Goal: Task Accomplishment & Management: Manage account settings

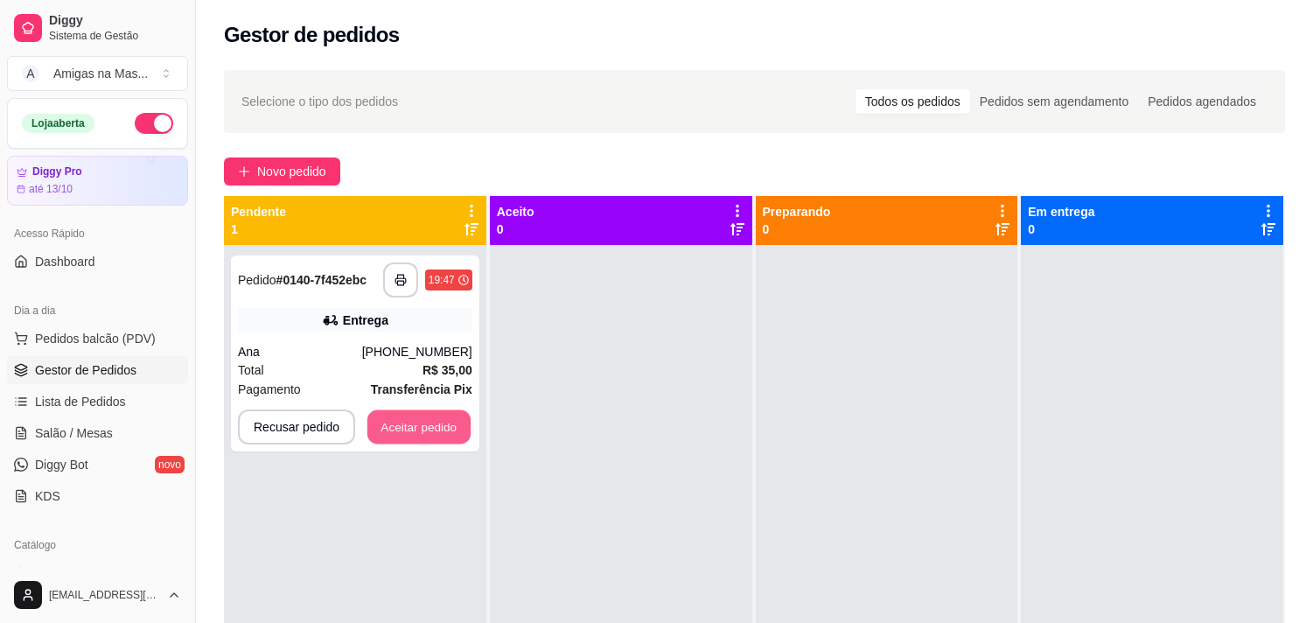
click at [421, 422] on button "Aceitar pedido" at bounding box center [418, 427] width 103 height 34
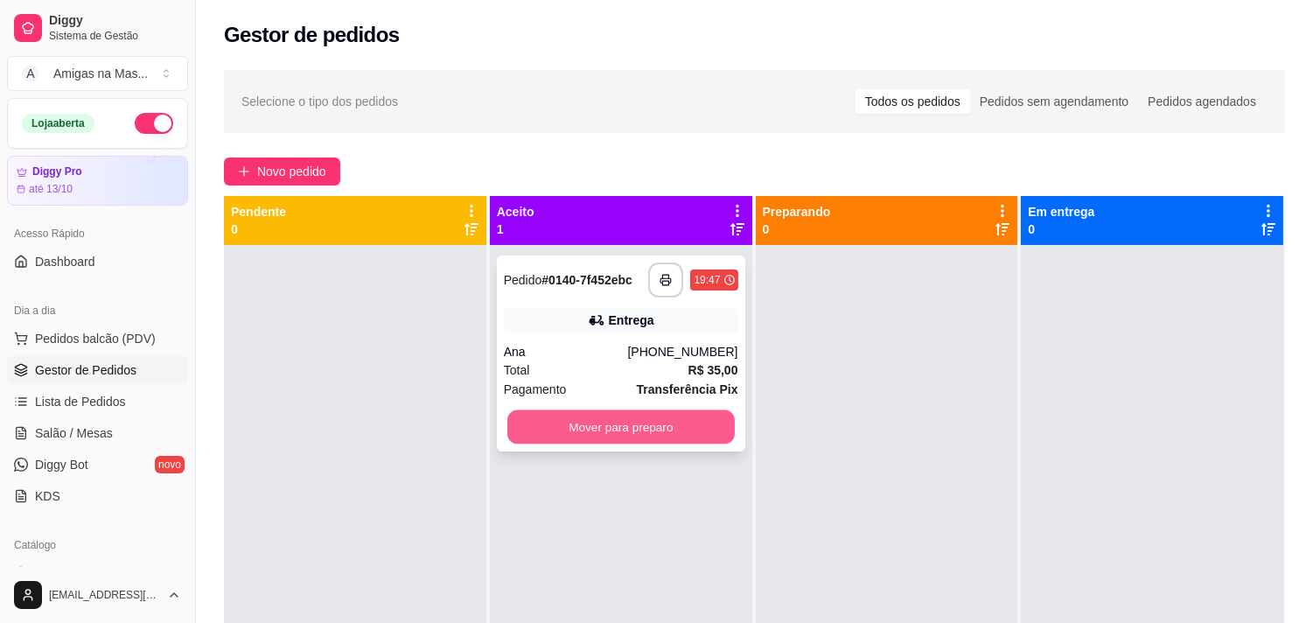
click at [584, 435] on button "Mover para preparo" at bounding box center [620, 427] width 227 height 34
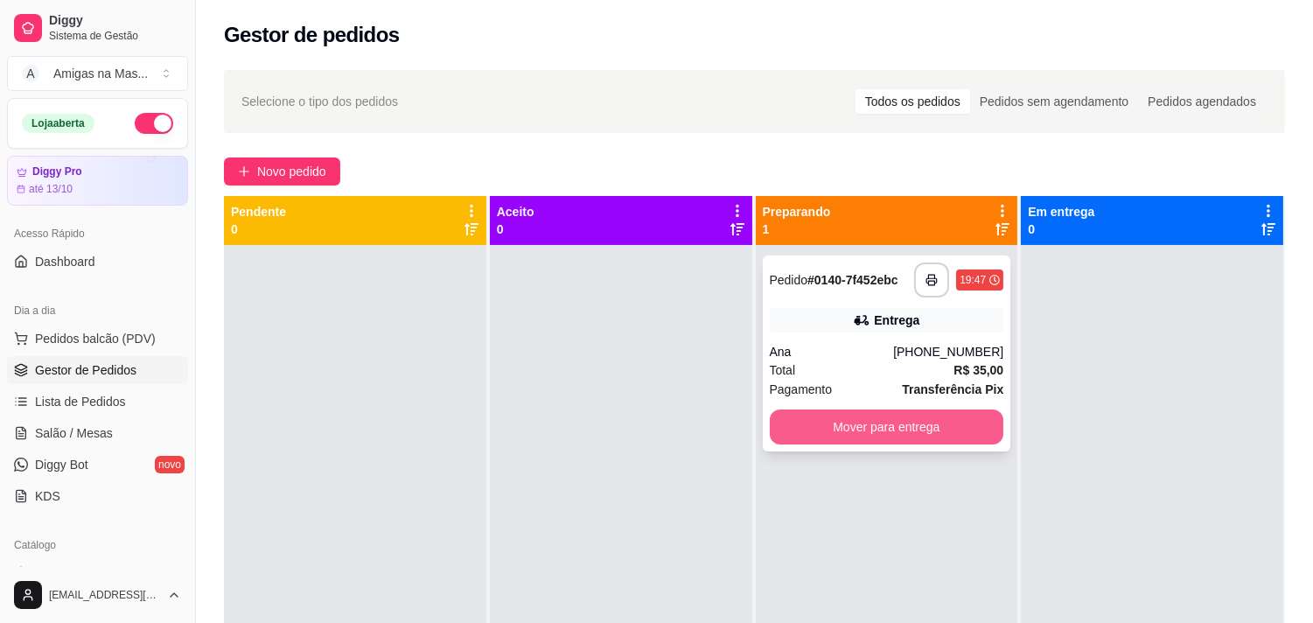
click at [778, 433] on button "Mover para entrega" at bounding box center [887, 426] width 234 height 35
click at [806, 434] on button "Mover para entrega" at bounding box center [887, 426] width 234 height 35
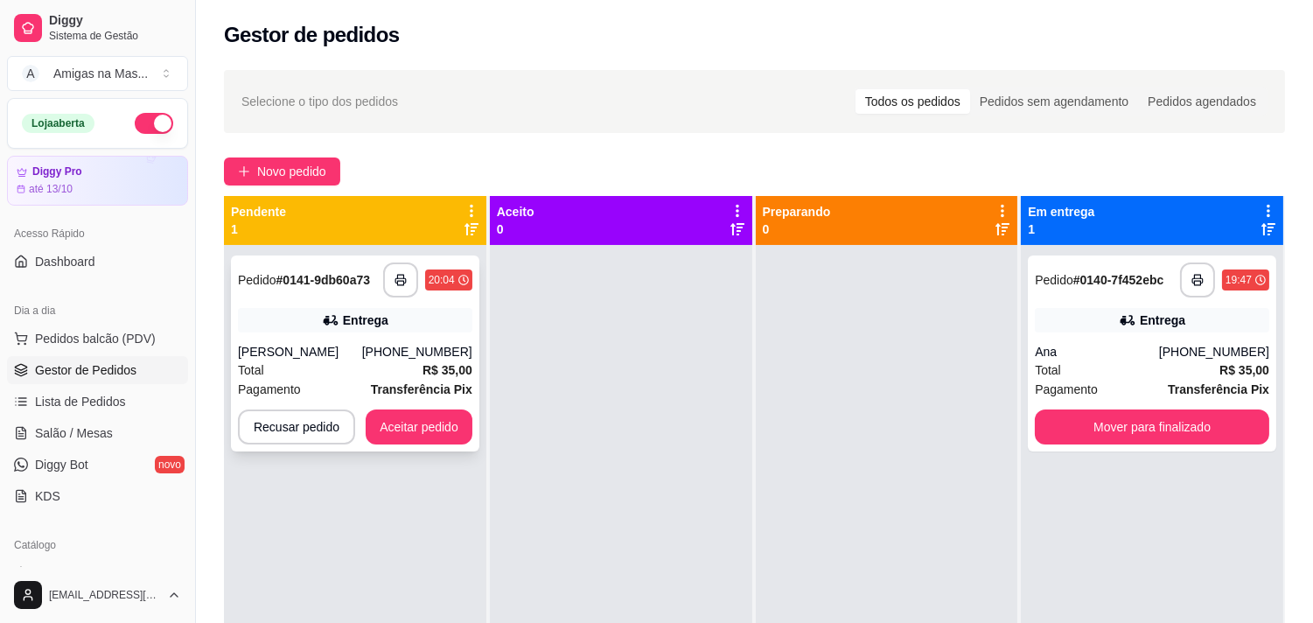
click at [439, 421] on button "Aceitar pedido" at bounding box center [419, 426] width 107 height 35
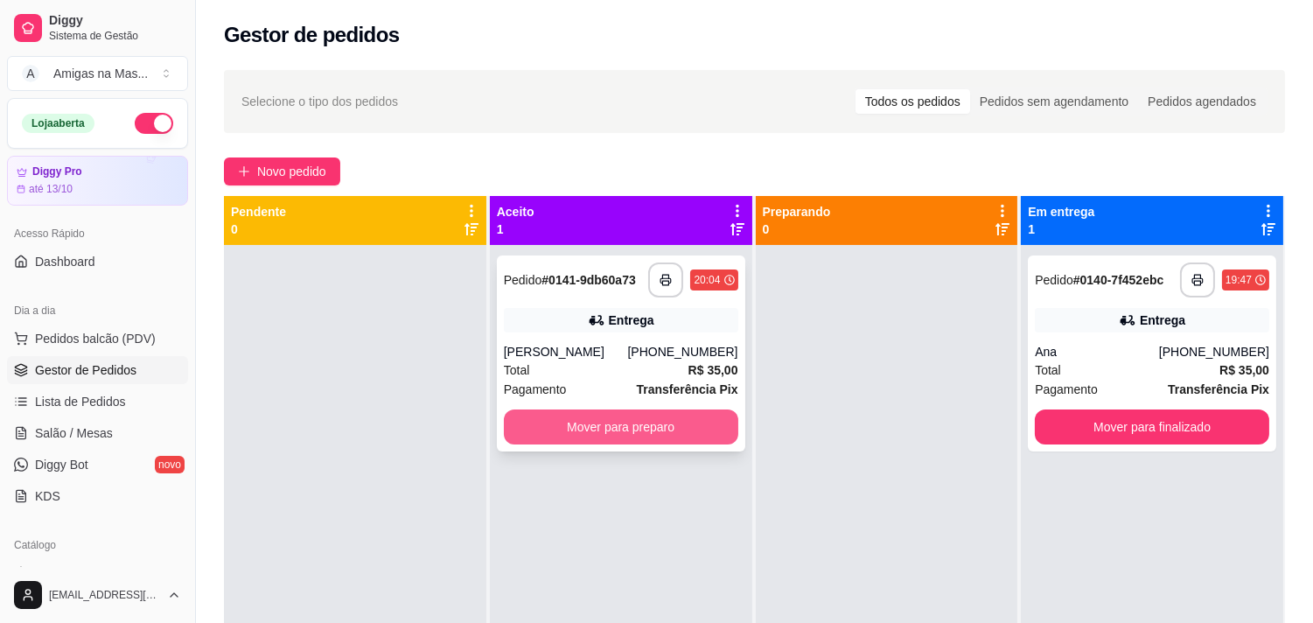
click at [593, 438] on button "Mover para preparo" at bounding box center [621, 426] width 234 height 35
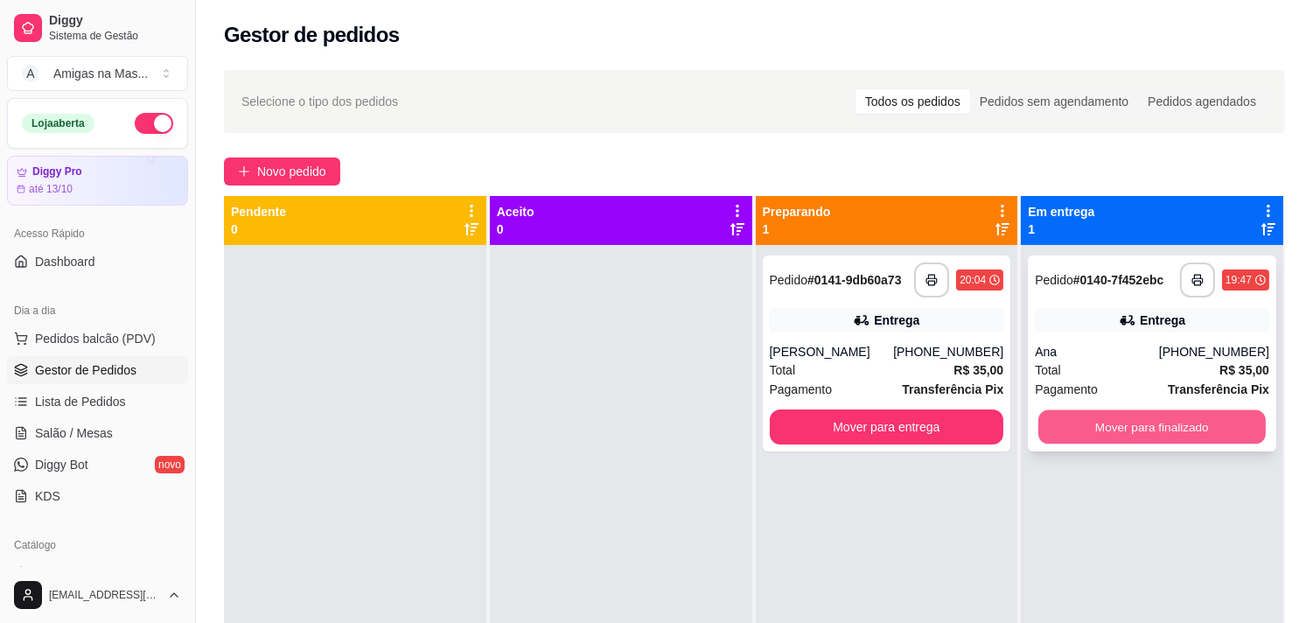
click at [1082, 426] on button "Mover para finalizado" at bounding box center [1151, 427] width 227 height 34
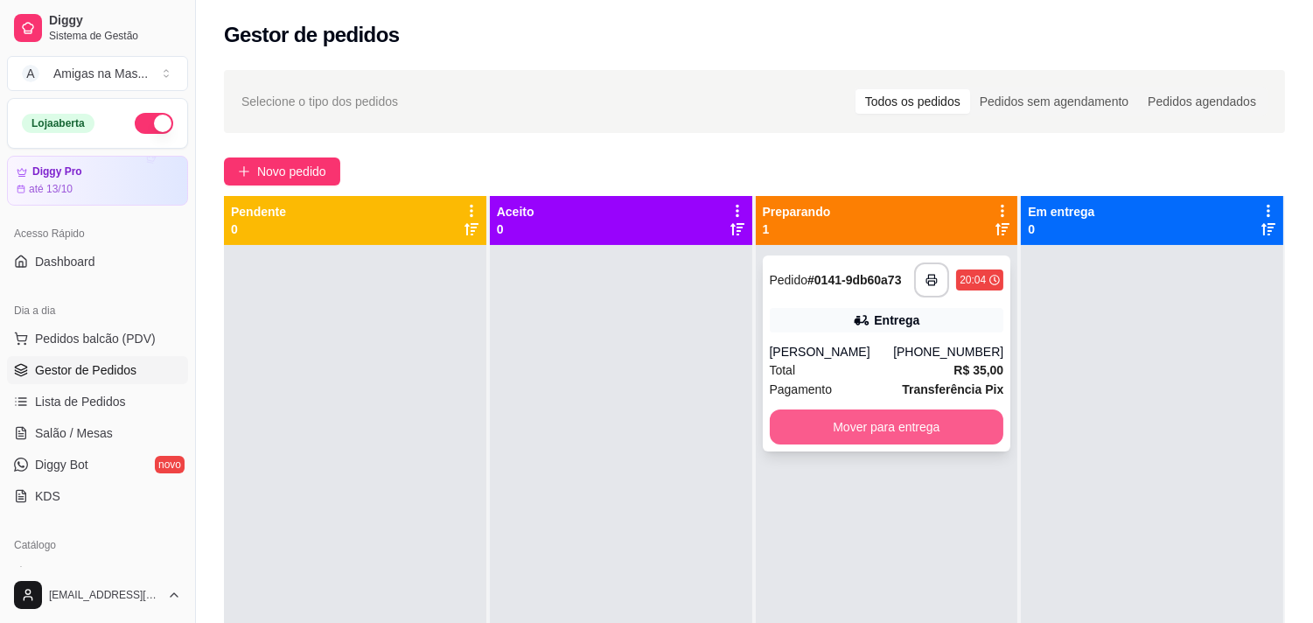
click at [937, 422] on button "Mover para entrega" at bounding box center [887, 426] width 234 height 35
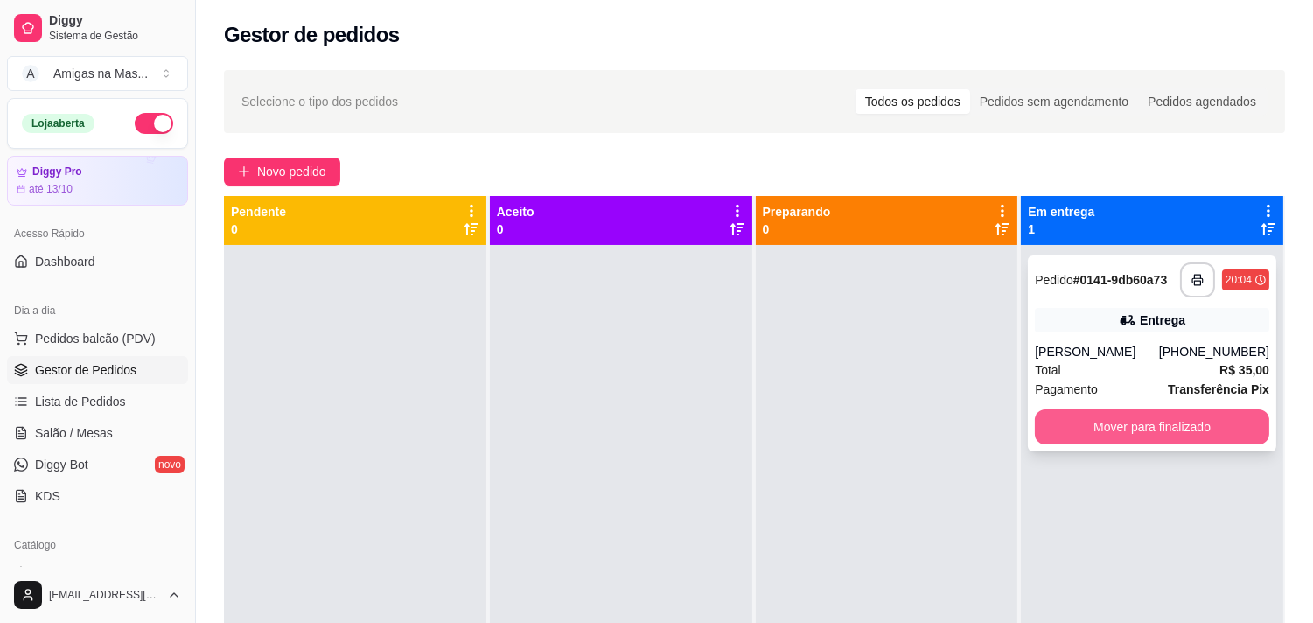
click at [1140, 430] on button "Mover para finalizado" at bounding box center [1152, 426] width 234 height 35
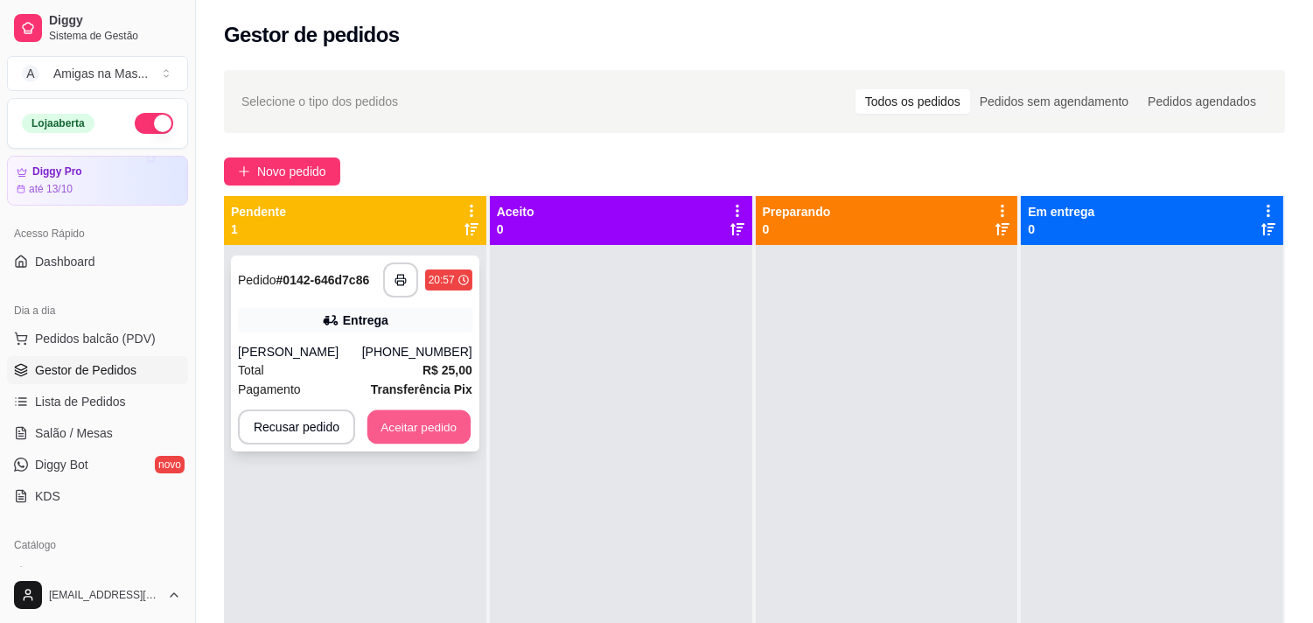
click at [394, 432] on button "Aceitar pedido" at bounding box center [418, 427] width 103 height 34
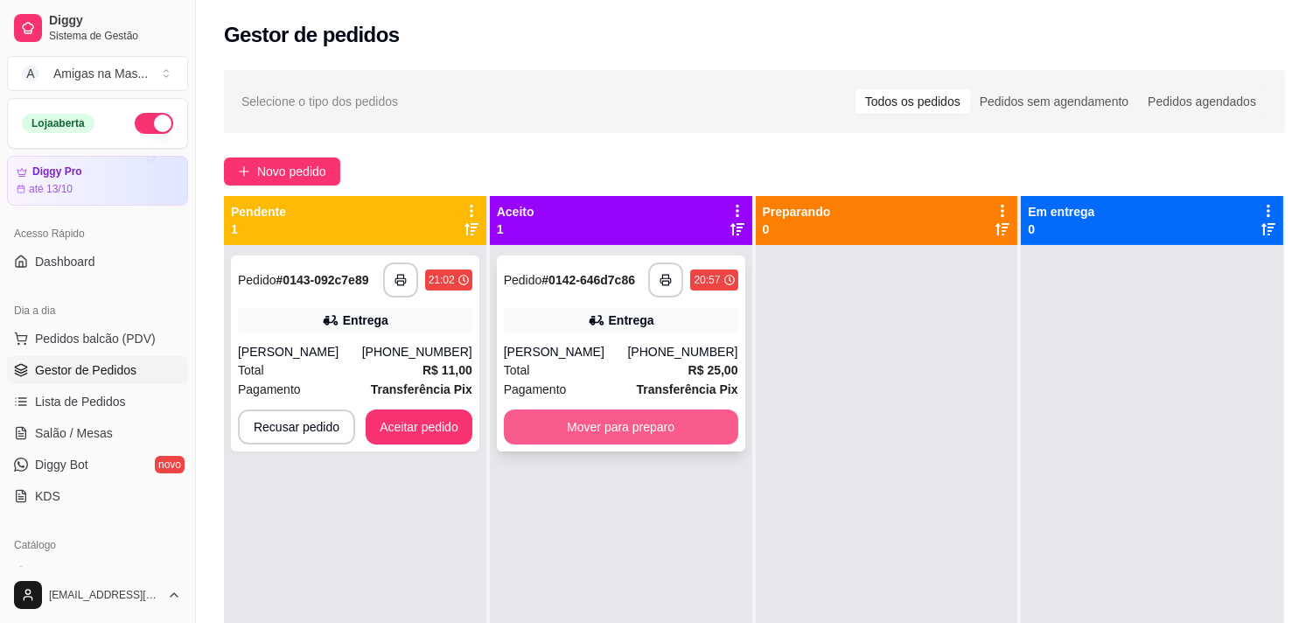
click at [599, 418] on button "Mover para preparo" at bounding box center [621, 426] width 234 height 35
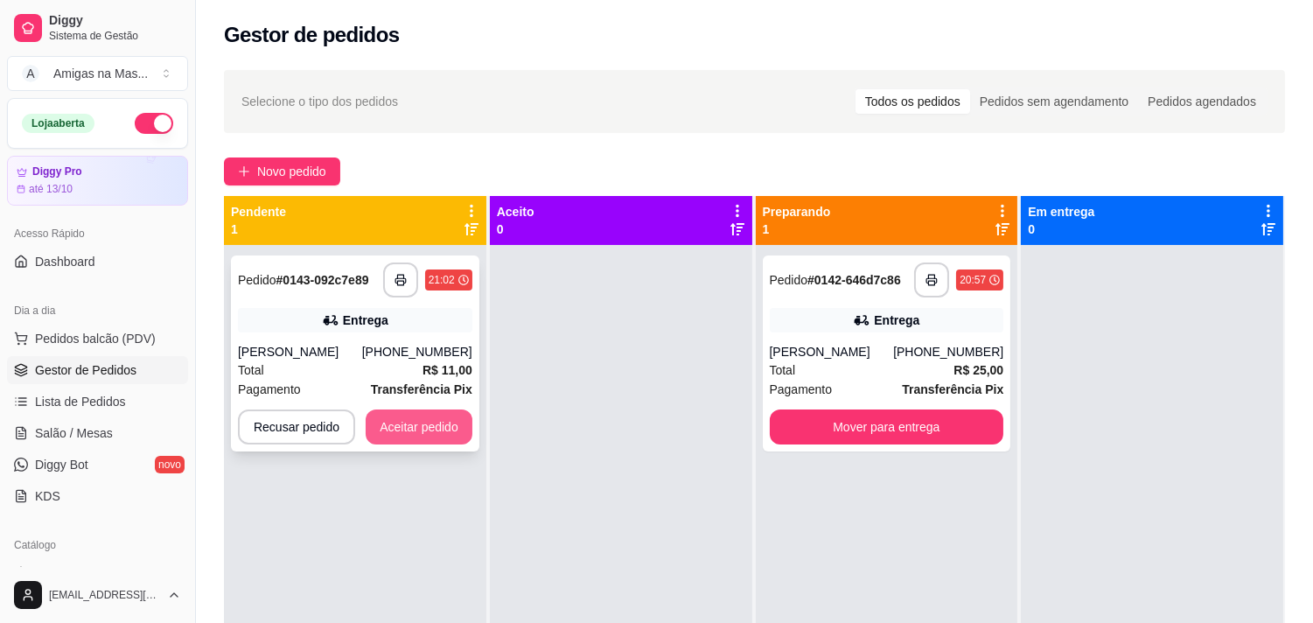
click at [430, 422] on button "Aceitar pedido" at bounding box center [419, 426] width 107 height 35
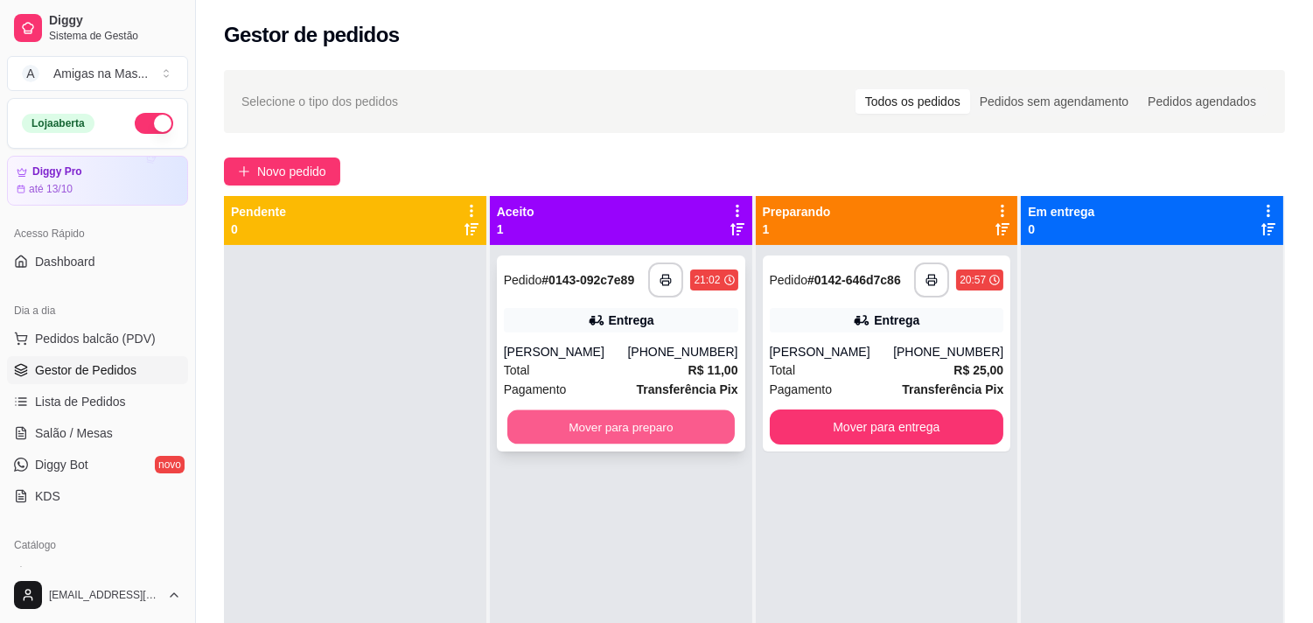
click at [657, 435] on button "Mover para preparo" at bounding box center [620, 427] width 227 height 34
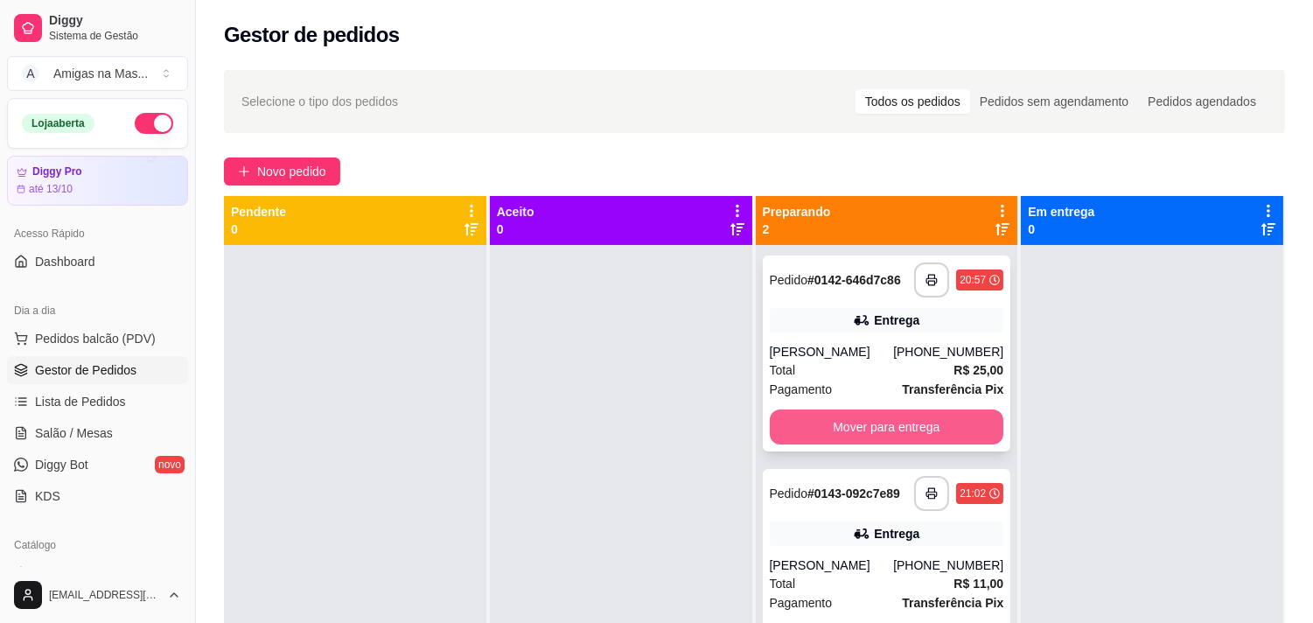
click at [822, 426] on button "Mover para entrega" at bounding box center [887, 426] width 234 height 35
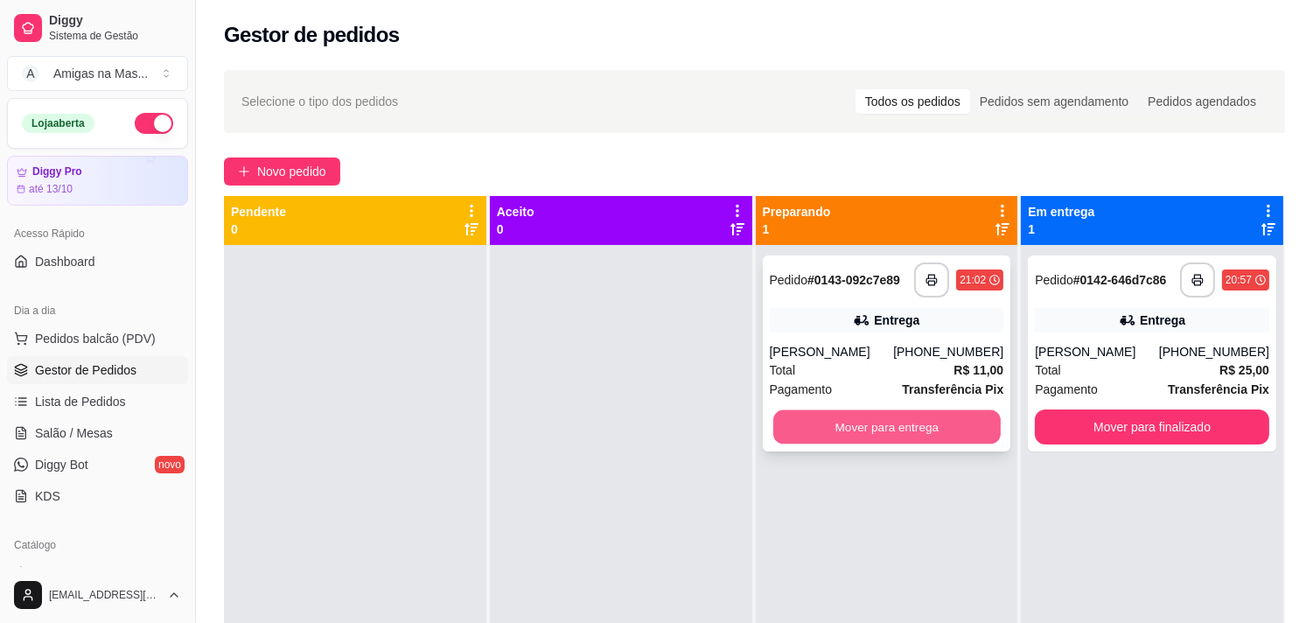
click at [881, 415] on button "Mover para entrega" at bounding box center [886, 427] width 227 height 34
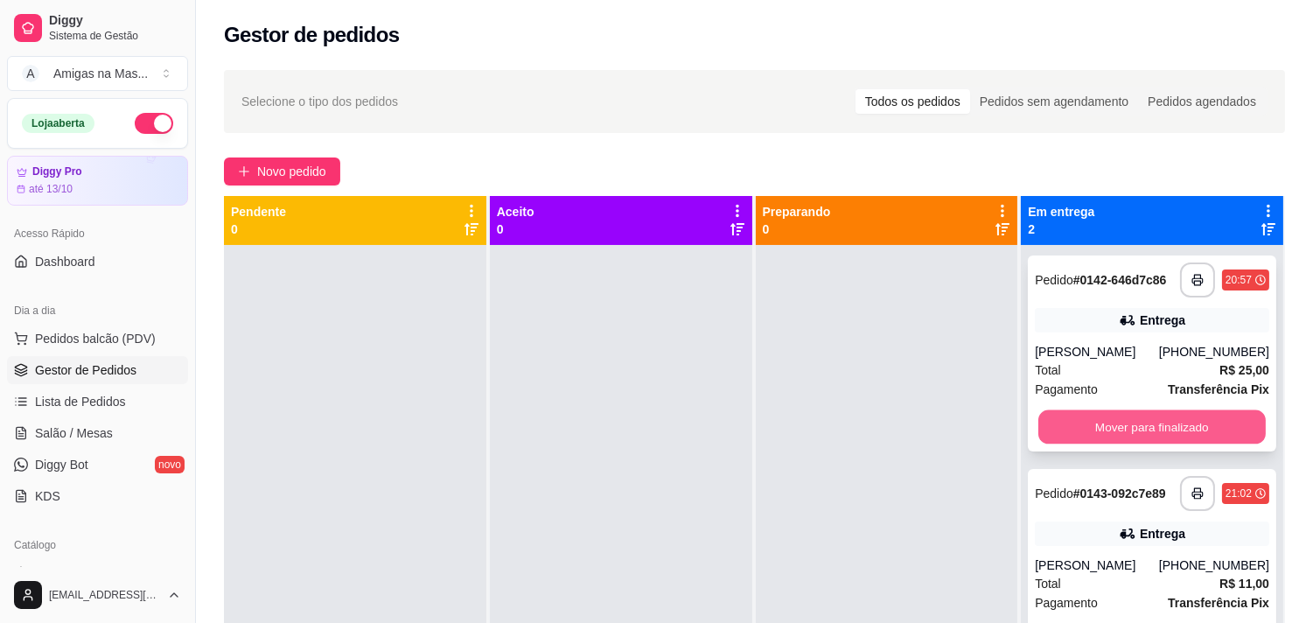
click at [1183, 426] on button "Mover para finalizado" at bounding box center [1151, 427] width 227 height 34
click at [1127, 357] on div "[PERSON_NAME]" at bounding box center [1097, 351] width 124 height 17
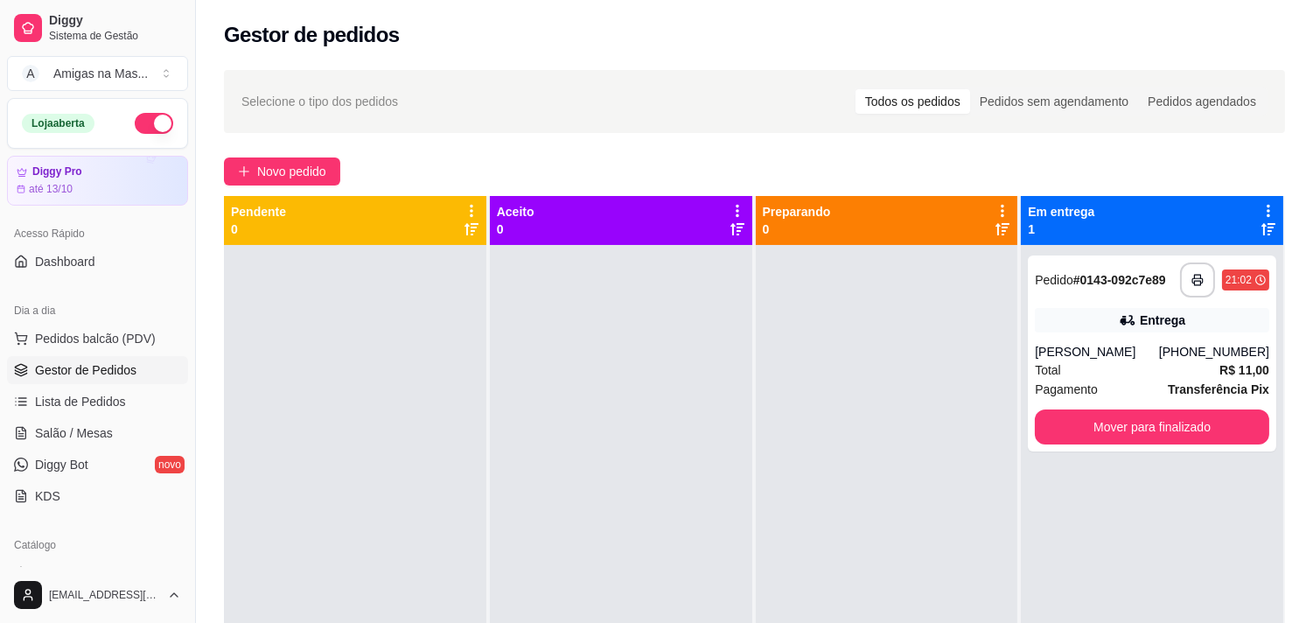
scroll to position [267, 0]
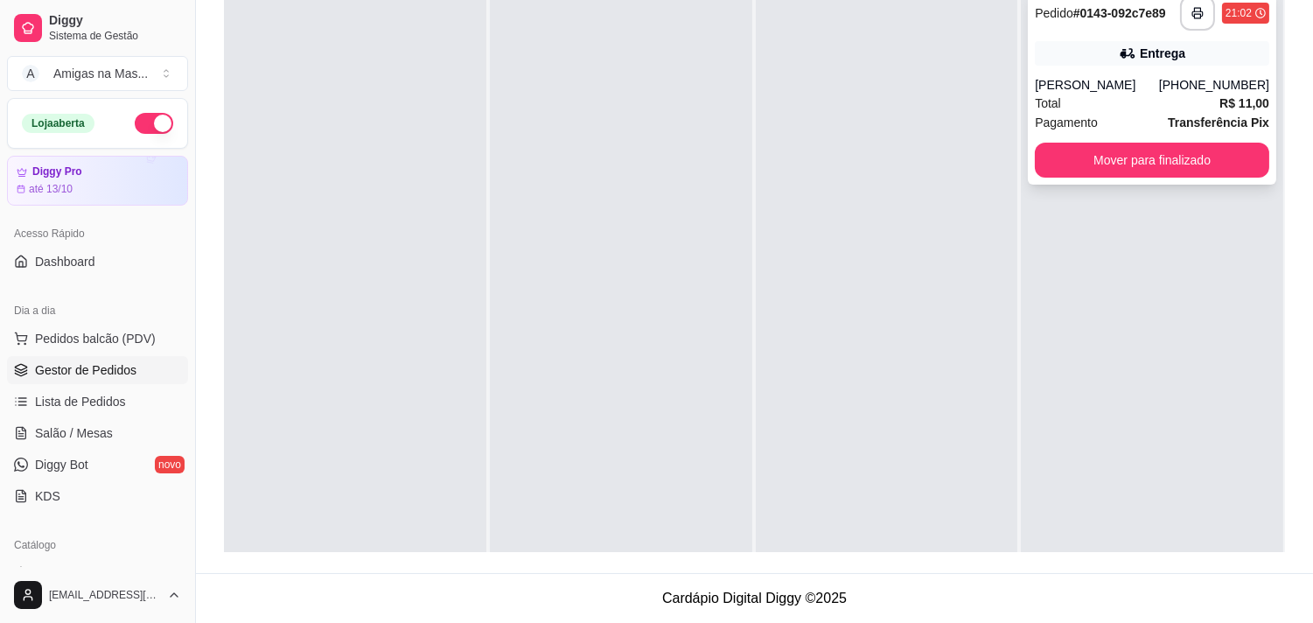
click at [1131, 154] on button "Mover para finalizado" at bounding box center [1152, 160] width 234 height 35
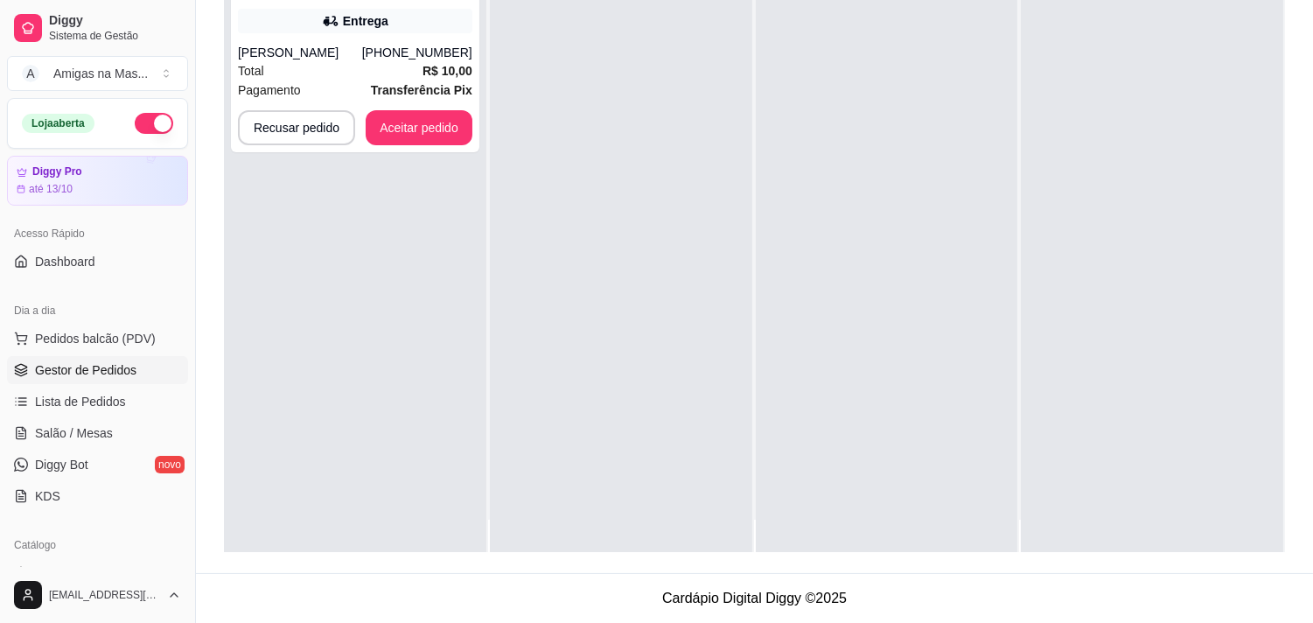
scroll to position [38, 0]
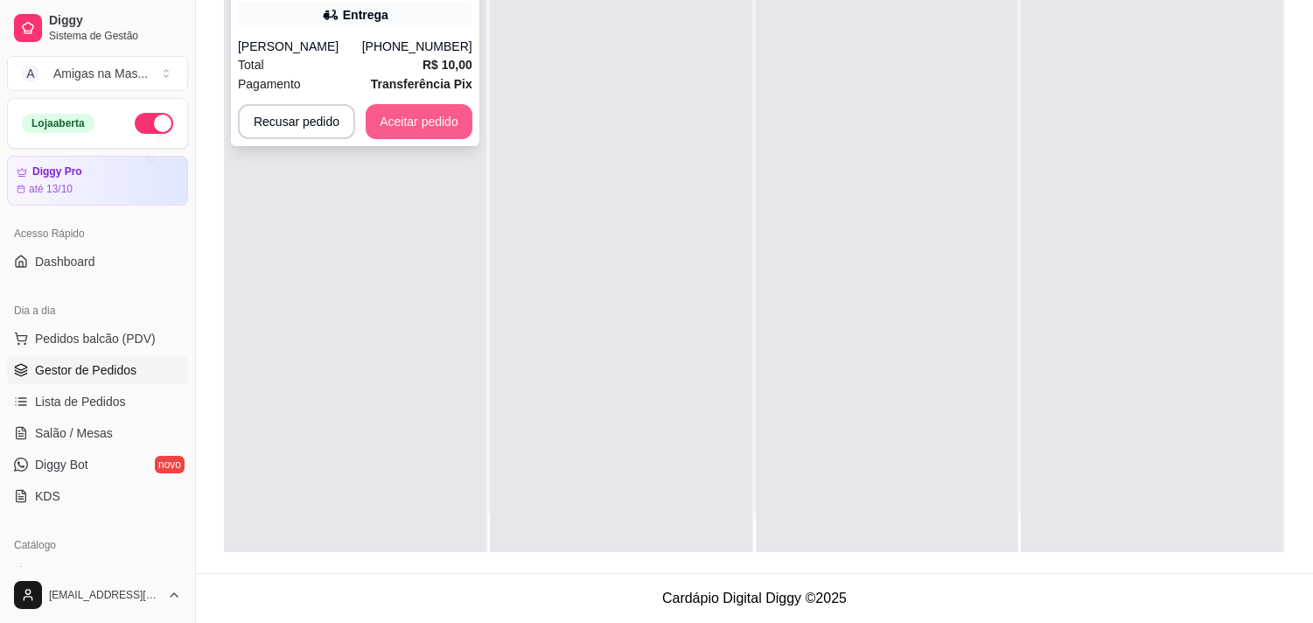
click at [422, 122] on button "Aceitar pedido" at bounding box center [419, 121] width 107 height 35
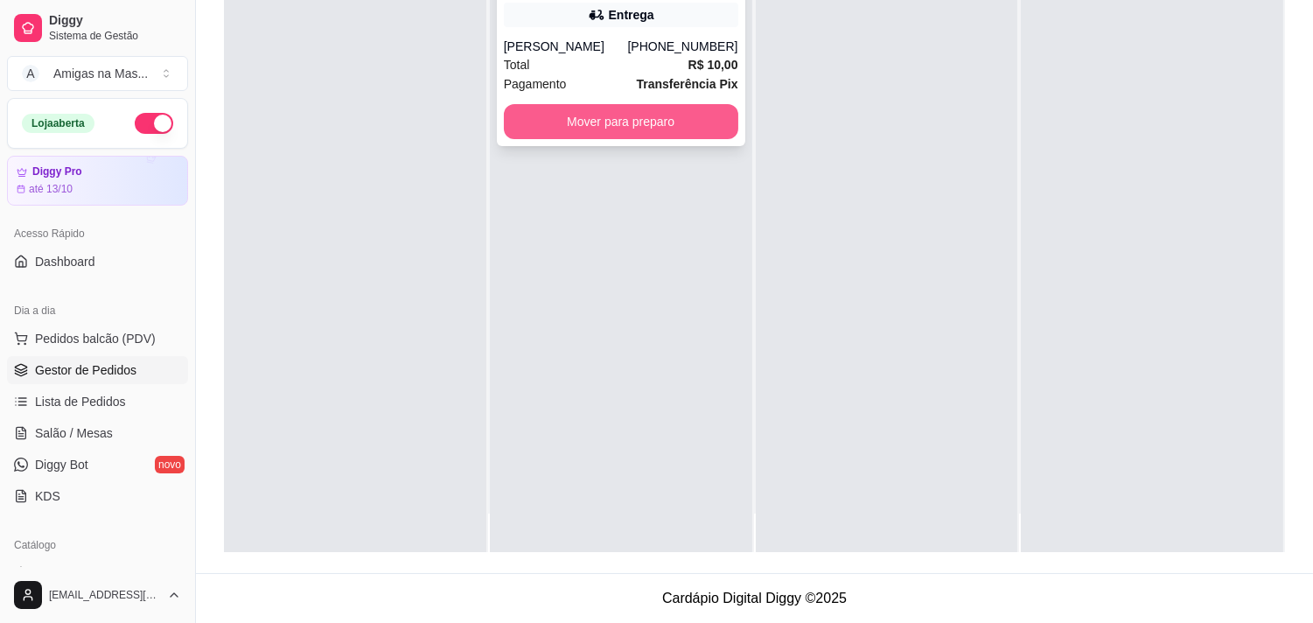
click at [598, 111] on button "Mover para preparo" at bounding box center [621, 121] width 234 height 35
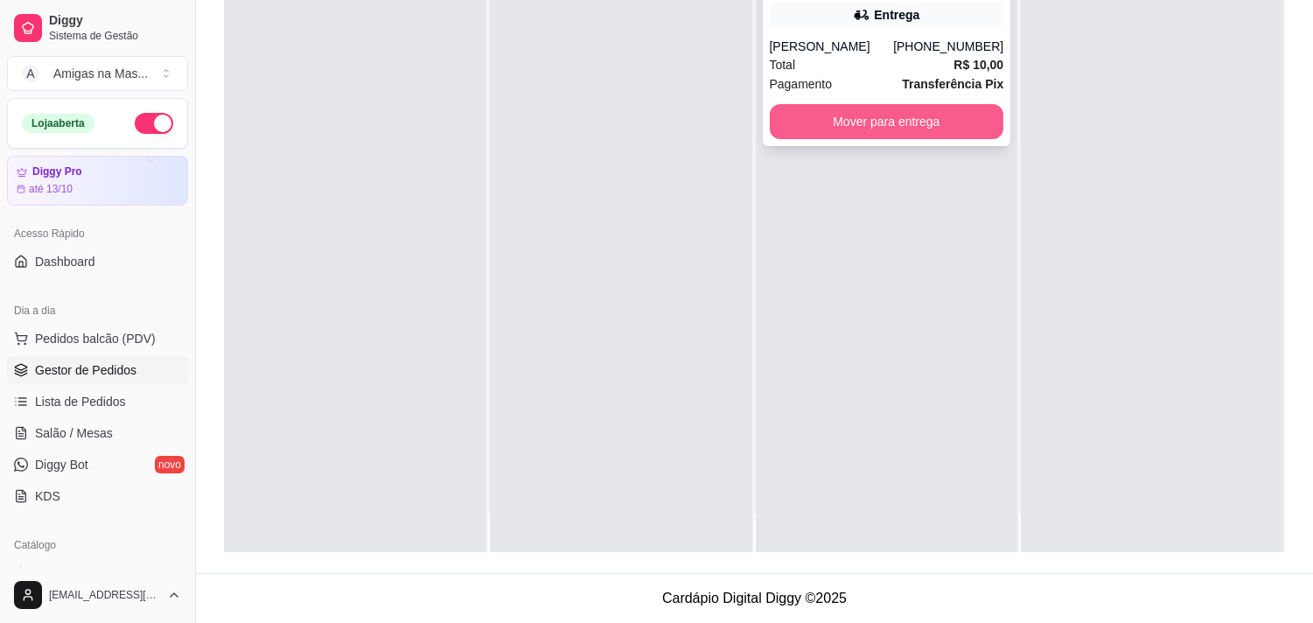
click at [825, 132] on button "Mover para entrega" at bounding box center [887, 121] width 234 height 35
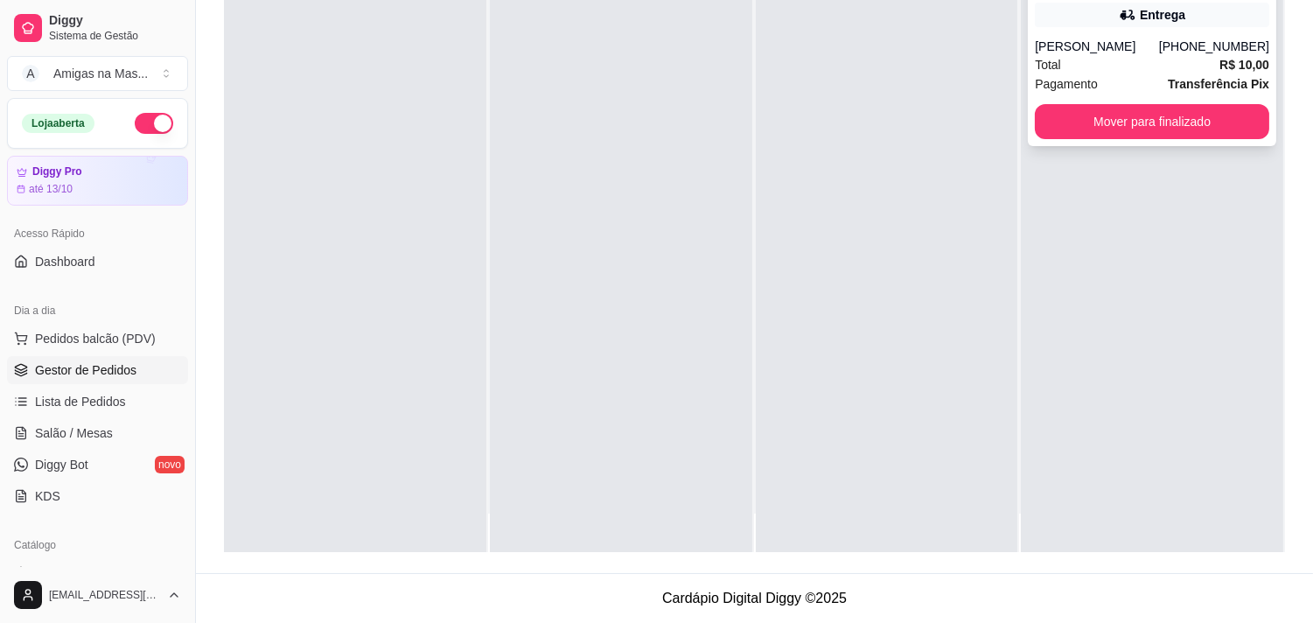
click at [1116, 125] on button "Mover para finalizado" at bounding box center [1152, 121] width 234 height 35
click at [1109, 120] on button "Mover para finalizado" at bounding box center [1152, 121] width 234 height 35
click at [1139, 126] on button "Mover para finalizado" at bounding box center [1152, 121] width 234 height 35
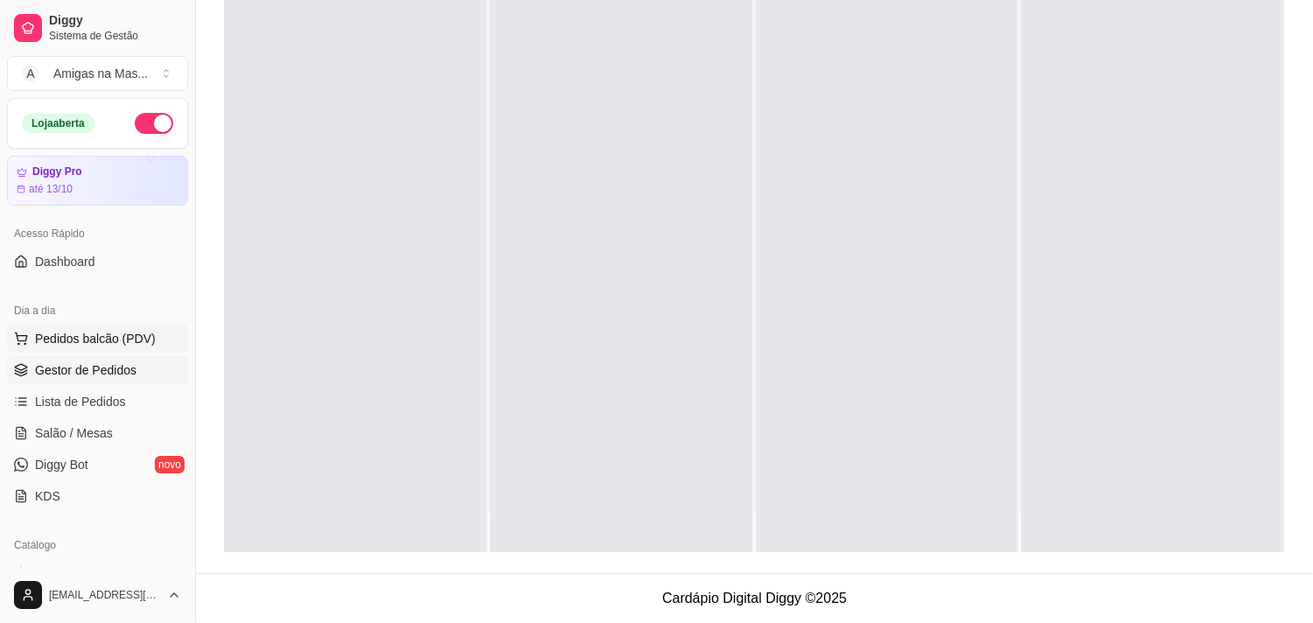
click at [100, 373] on span "Gestor de Pedidos" at bounding box center [85, 369] width 101 height 17
click at [85, 408] on span "Lista de Pedidos" at bounding box center [80, 401] width 91 height 17
click at [73, 361] on span "Gestor de Pedidos" at bounding box center [85, 369] width 101 height 17
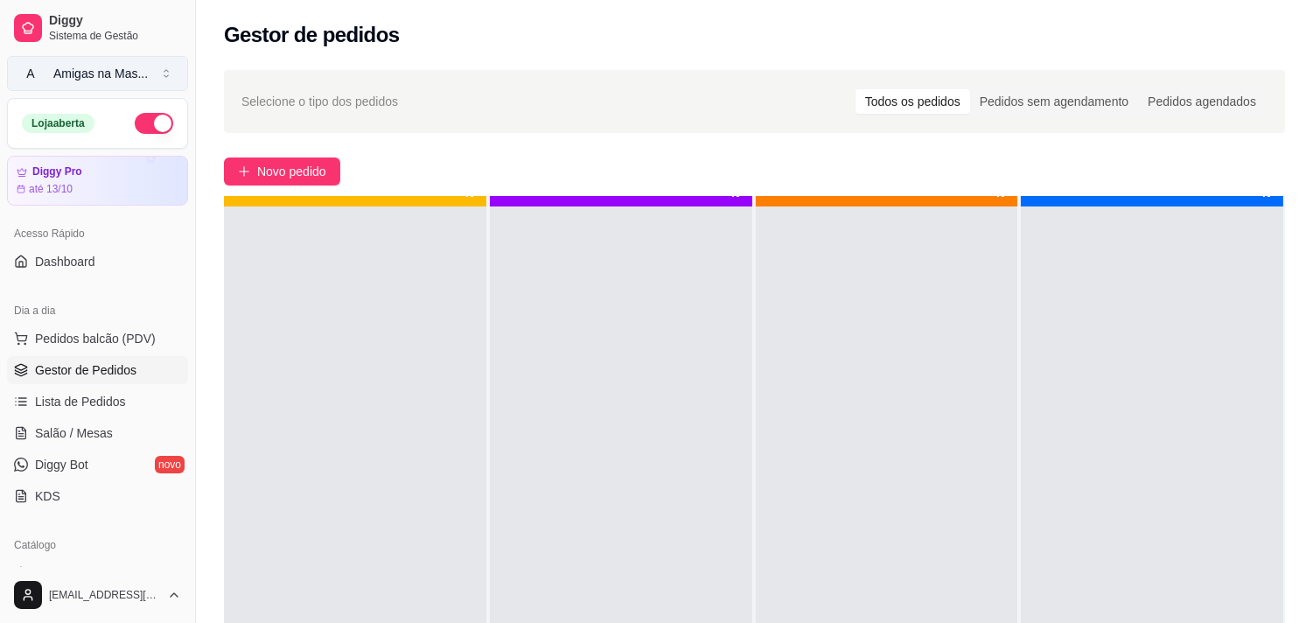
click at [7, 356] on link "Gestor de Pedidos" at bounding box center [97, 370] width 181 height 28
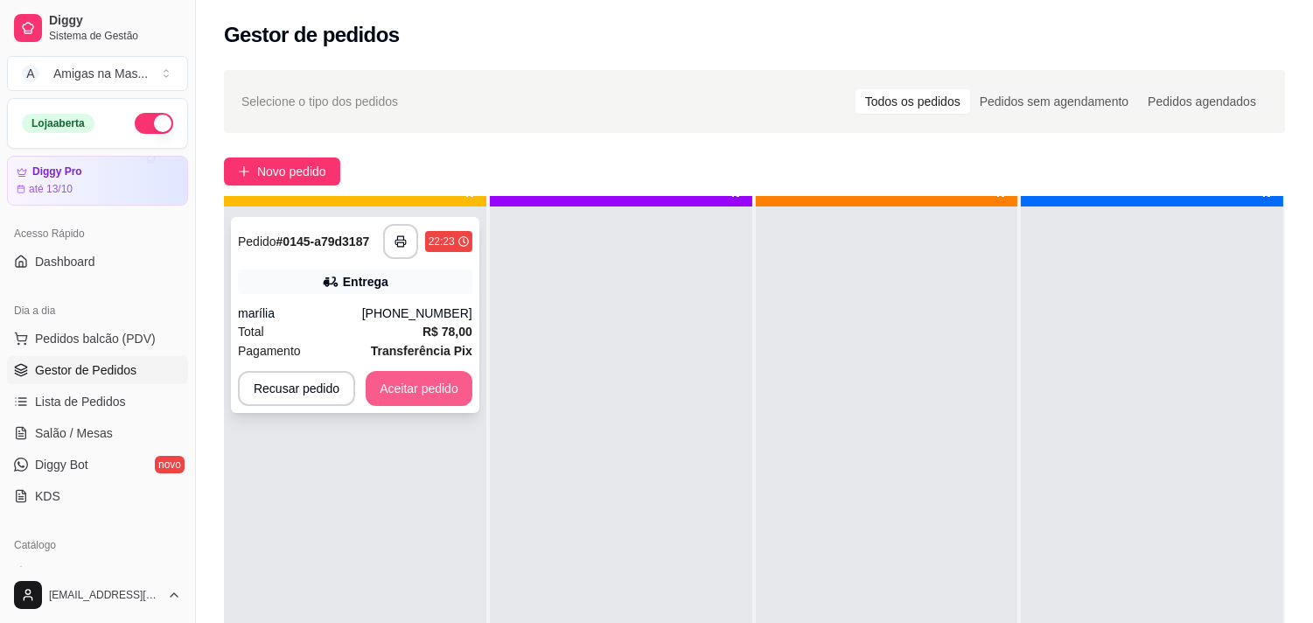
click at [439, 398] on button "Aceitar pedido" at bounding box center [419, 388] width 107 height 35
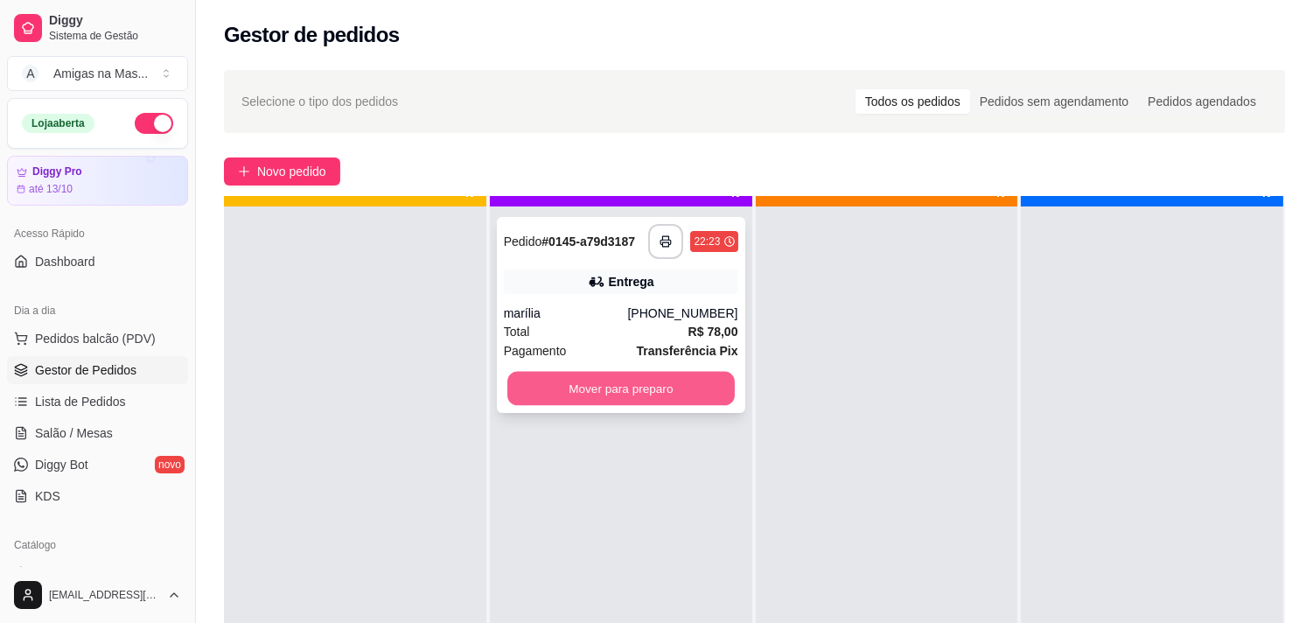
click at [595, 380] on button "Mover para preparo" at bounding box center [620, 389] width 227 height 34
